Goal: Information Seeking & Learning: Check status

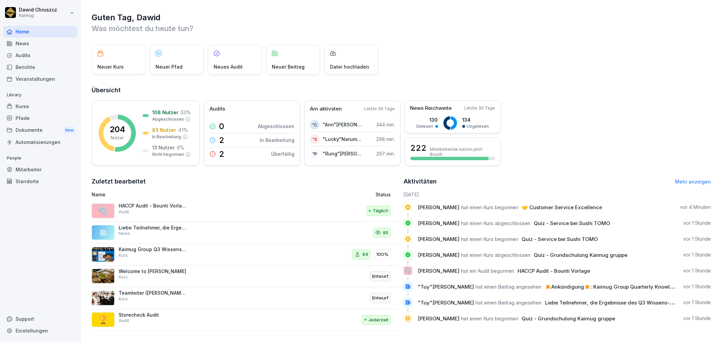
click at [25, 58] on div "Audits" at bounding box center [40, 55] width 74 height 12
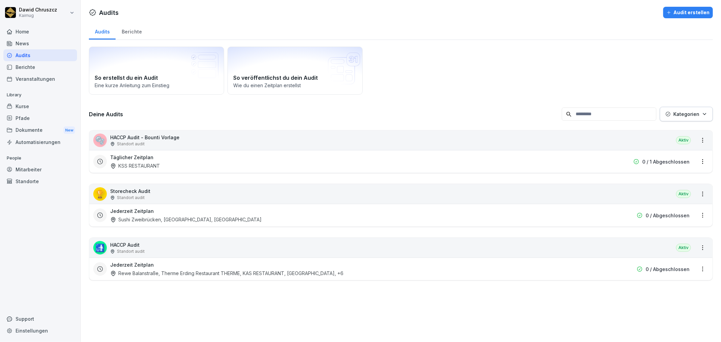
click at [133, 31] on div "Berichte" at bounding box center [132, 30] width 32 height 17
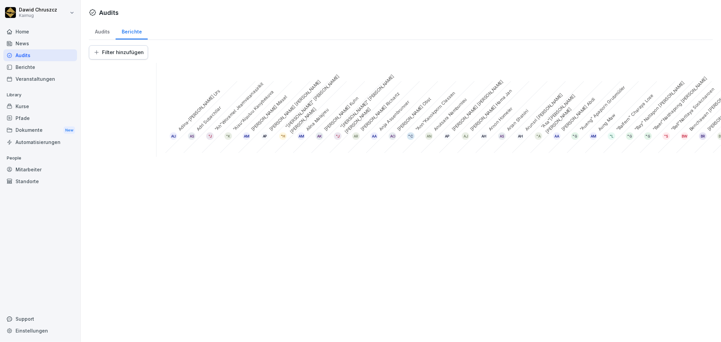
click at [129, 56] on html "[PERSON_NAME] Home News Audits Berichte Veranstaltungen Library Kurse Pfade Dok…" at bounding box center [360, 171] width 721 height 342
click at [107, 129] on html "[PERSON_NAME] Home News Audits Berichte Veranstaltungen Library Kurse Pfade Dok…" at bounding box center [360, 171] width 721 height 342
click at [98, 34] on div "Audits" at bounding box center [102, 30] width 27 height 17
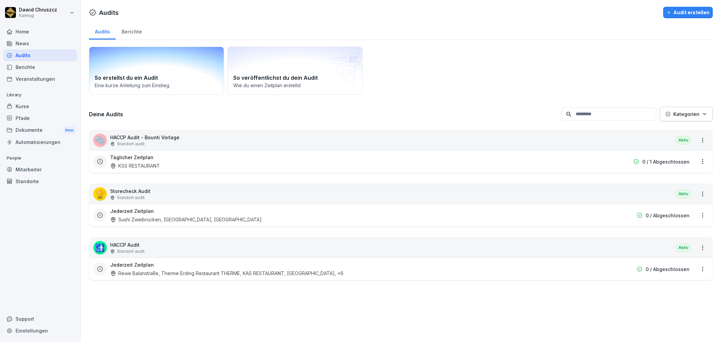
click at [173, 78] on h2 "So erstellst du ein Audit" at bounding box center [157, 78] width 124 height 8
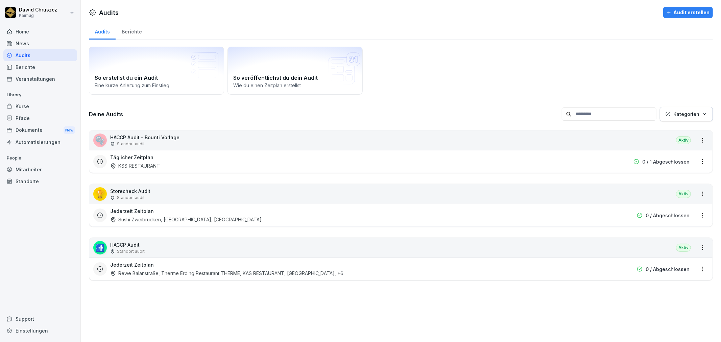
click at [19, 70] on div "Berichte" at bounding box center [40, 67] width 74 height 12
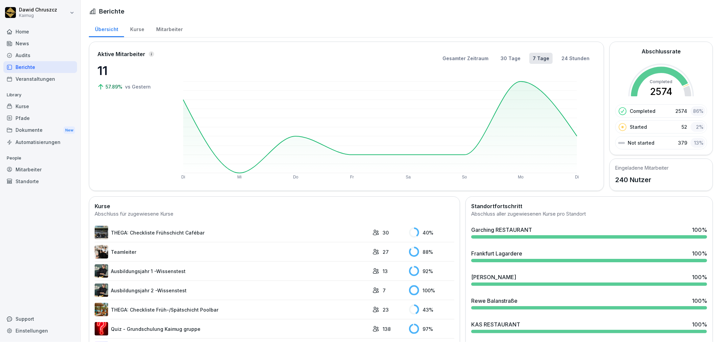
click at [139, 29] on div "Kurse" at bounding box center [137, 28] width 26 height 17
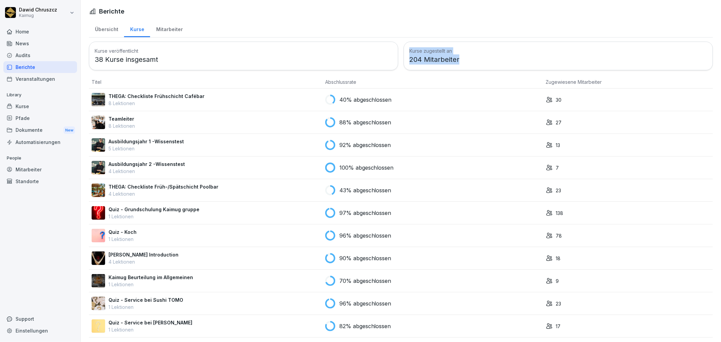
drag, startPoint x: 458, startPoint y: 55, endPoint x: 395, endPoint y: 61, distance: 63.1
click at [395, 61] on div "Kurse veröffentlicht 38 Kurse insgesamt Kurse zugestellt an 204 Mitarbeiter" at bounding box center [401, 56] width 624 height 29
drag, startPoint x: 447, startPoint y: 32, endPoint x: 454, endPoint y: 41, distance: 10.8
click at [448, 33] on div "Übersicht Kurse Mitarbeiter" at bounding box center [401, 29] width 624 height 18
drag, startPoint x: 455, startPoint y: 59, endPoint x: 406, endPoint y: 55, distance: 49.9
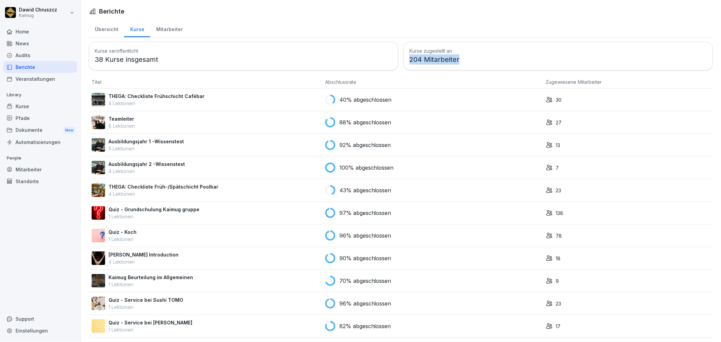
click at [405, 56] on div "Kurse zugestellt an 204 Mitarbeiter" at bounding box center [557, 56] width 309 height 29
click at [406, 27] on div "Übersicht Kurse Mitarbeiter" at bounding box center [401, 29] width 624 height 18
click at [164, 28] on div "Mitarbeiter" at bounding box center [169, 28] width 39 height 17
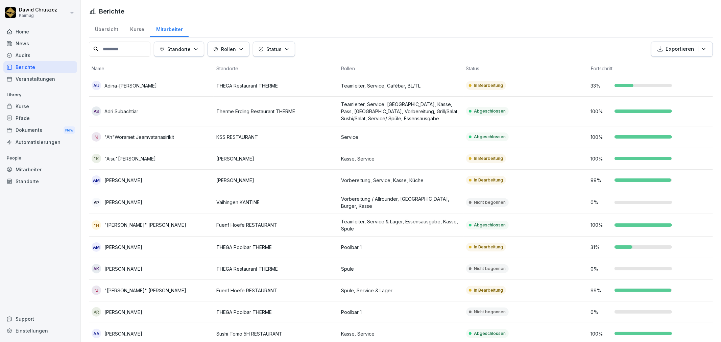
click at [105, 27] on div "Übersicht" at bounding box center [106, 28] width 35 height 17
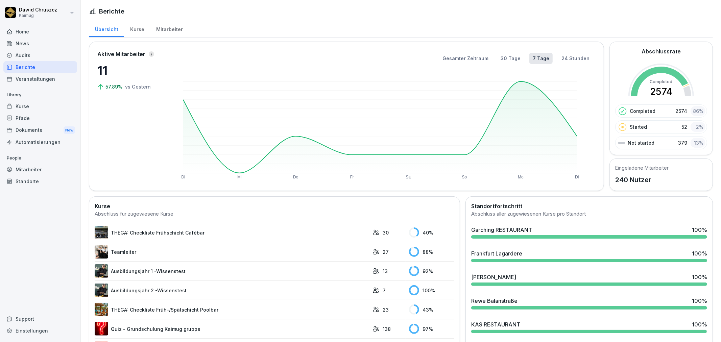
click at [644, 181] on p "240 Nutzer" at bounding box center [641, 180] width 53 height 10
click at [139, 28] on div "Kurse" at bounding box center [137, 28] width 26 height 17
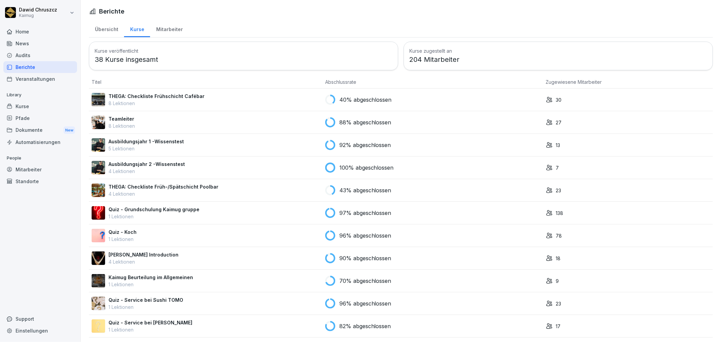
click at [169, 28] on div "Mitarbeiter" at bounding box center [169, 28] width 39 height 17
click at [103, 28] on div "Übersicht" at bounding box center [106, 28] width 35 height 17
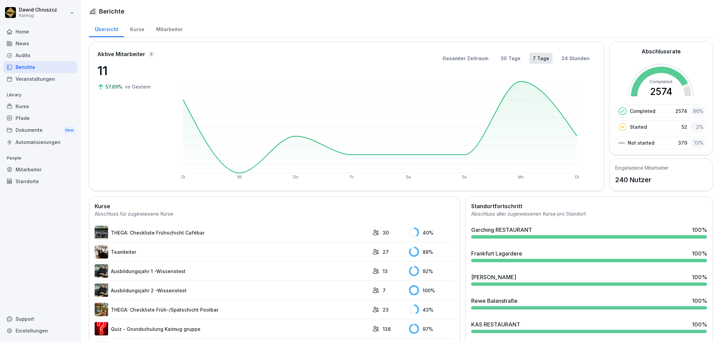
click at [29, 56] on div "Audits" at bounding box center [40, 55] width 74 height 12
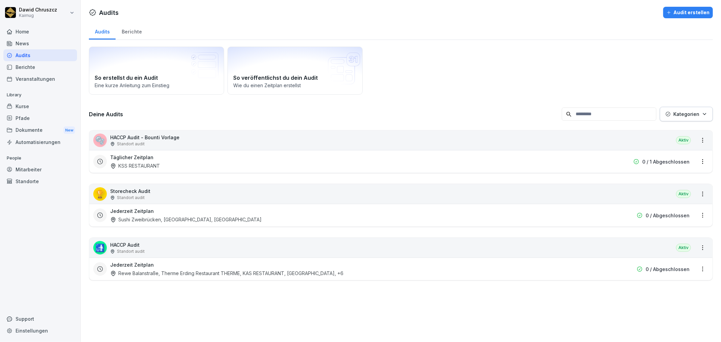
click at [28, 70] on div "Berichte" at bounding box center [40, 67] width 74 height 12
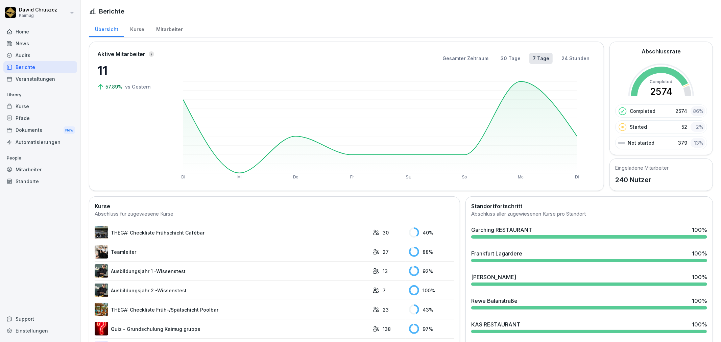
click at [168, 32] on div "Mitarbeiter" at bounding box center [169, 28] width 39 height 17
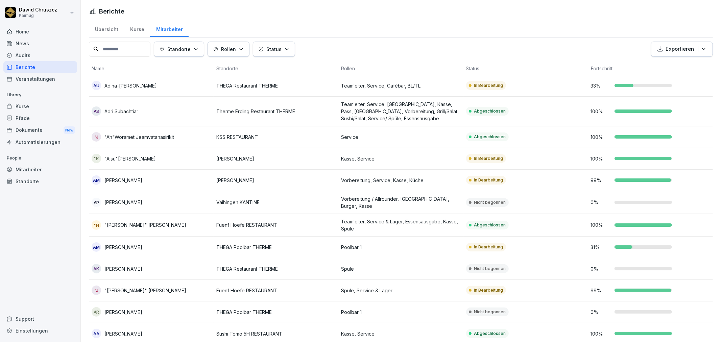
click at [191, 49] on p "Standorte" at bounding box center [178, 49] width 23 height 7
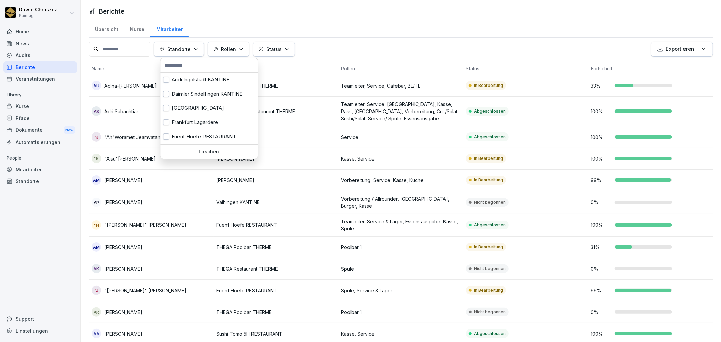
click at [188, 64] on input "text" at bounding box center [208, 65] width 93 height 10
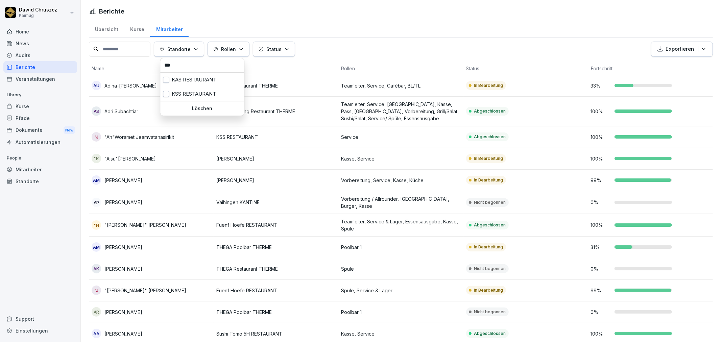
type input "***"
click at [167, 90] on div "KSS RESTAURANT" at bounding box center [202, 94] width 84 height 14
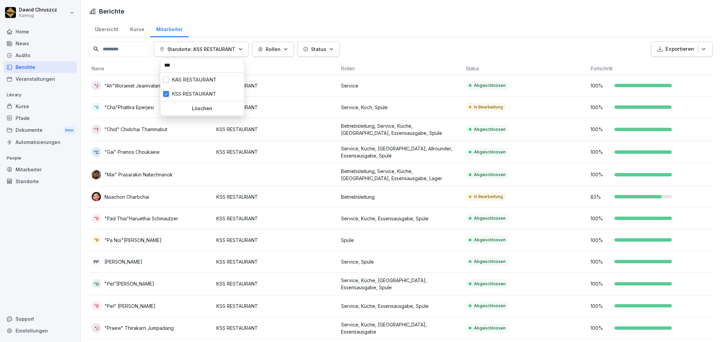
click at [390, 48] on html "[PERSON_NAME] Kaimug Home News Audits Berichte Veranstaltungen Library Kurse Pf…" at bounding box center [360, 171] width 721 height 342
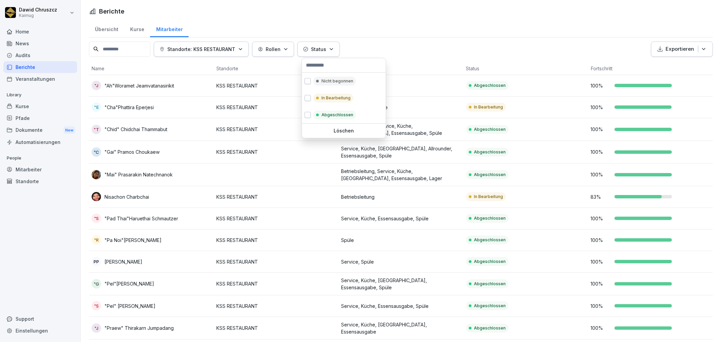
click at [337, 49] on button "Status" at bounding box center [318, 49] width 42 height 15
click at [395, 52] on html "[PERSON_NAME] Kaimug Home News Audits Berichte Veranstaltungen Library Kurse Pf…" at bounding box center [360, 171] width 721 height 342
click at [288, 49] on icon "button" at bounding box center [285, 49] width 5 height 5
click at [404, 39] on html "[PERSON_NAME] Kaimug Home News Audits Berichte Veranstaltungen Library Kurse Pf…" at bounding box center [360, 171] width 721 height 342
click at [114, 26] on div "Übersicht" at bounding box center [106, 28] width 35 height 17
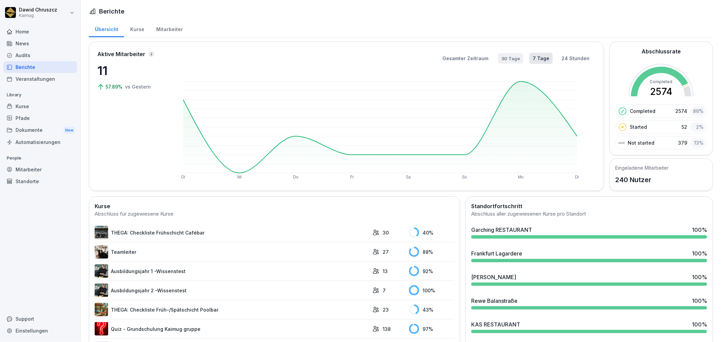
click at [501, 58] on button "30 Tage" at bounding box center [510, 58] width 25 height 10
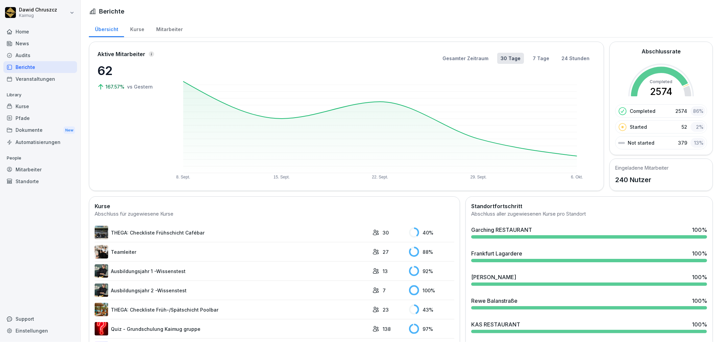
click at [184, 80] on rect at bounding box center [380, 127] width 414 height 105
click at [470, 56] on button "Gesamter Zeitraum" at bounding box center [465, 58] width 53 height 11
